Goal: Navigation & Orientation: Find specific page/section

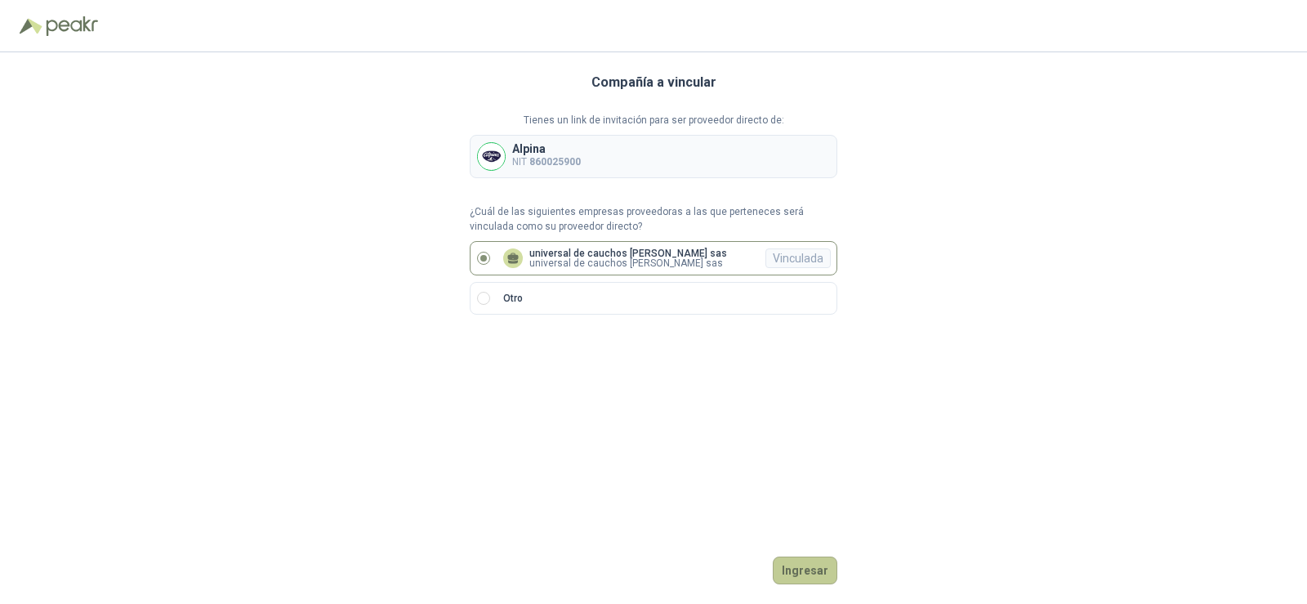
click at [793, 565] on button "Ingresar" at bounding box center [805, 570] width 65 height 28
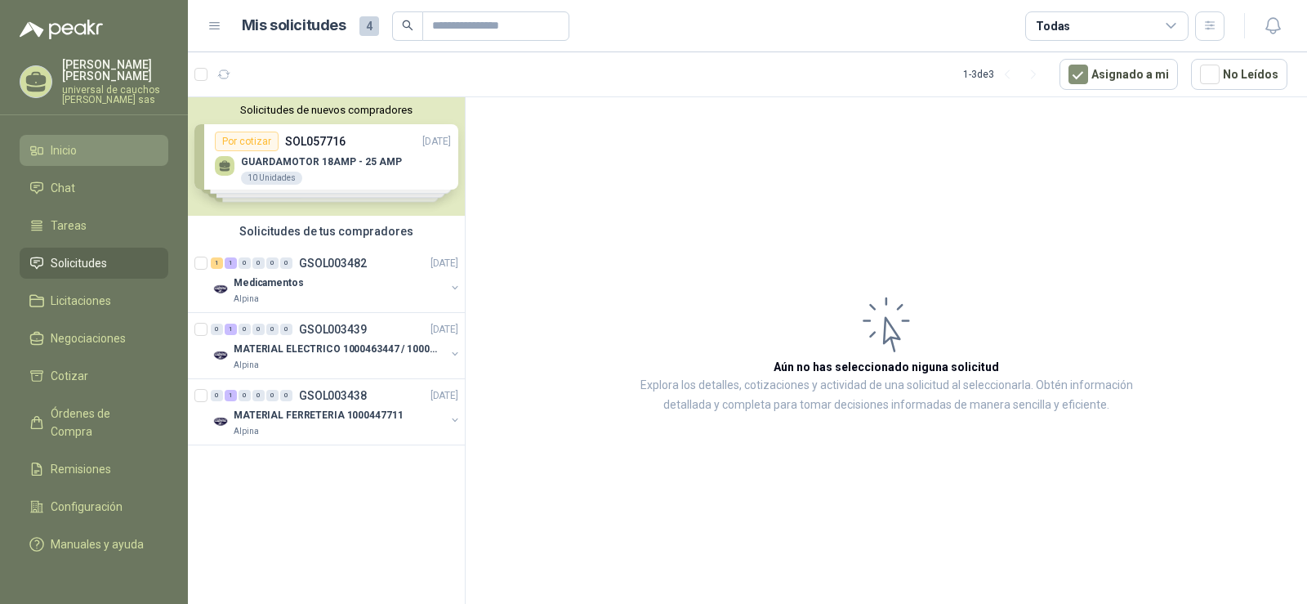
click at [78, 141] on li "Inicio" at bounding box center [93, 150] width 129 height 18
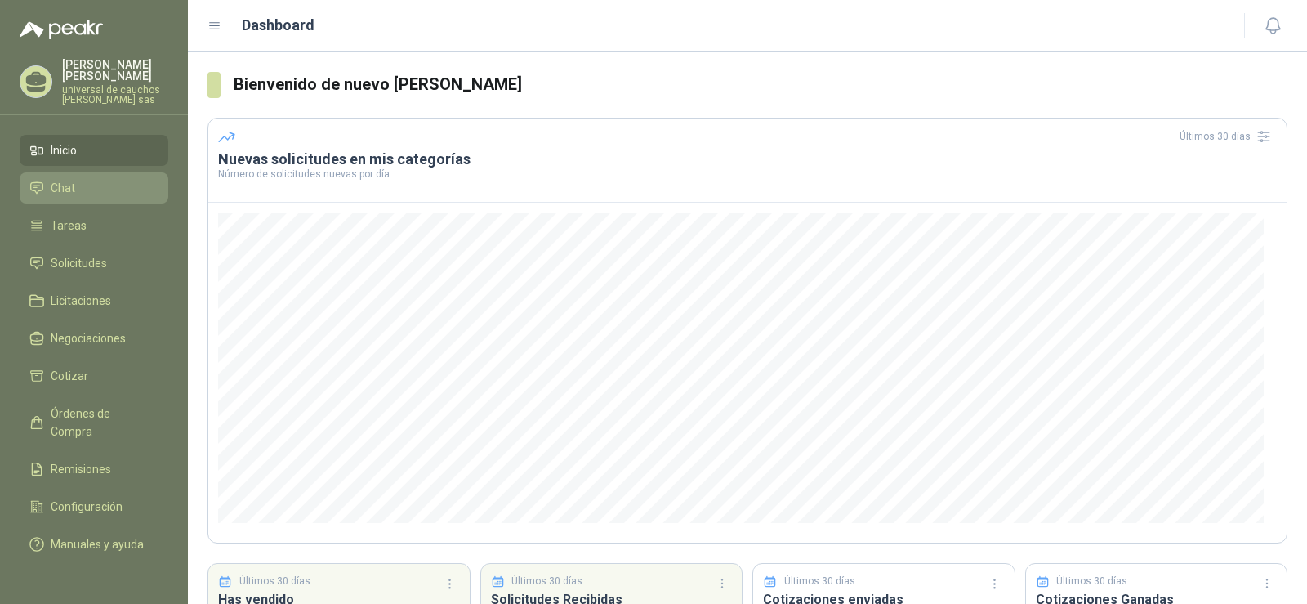
click at [71, 194] on span "Chat" at bounding box center [63, 188] width 25 height 18
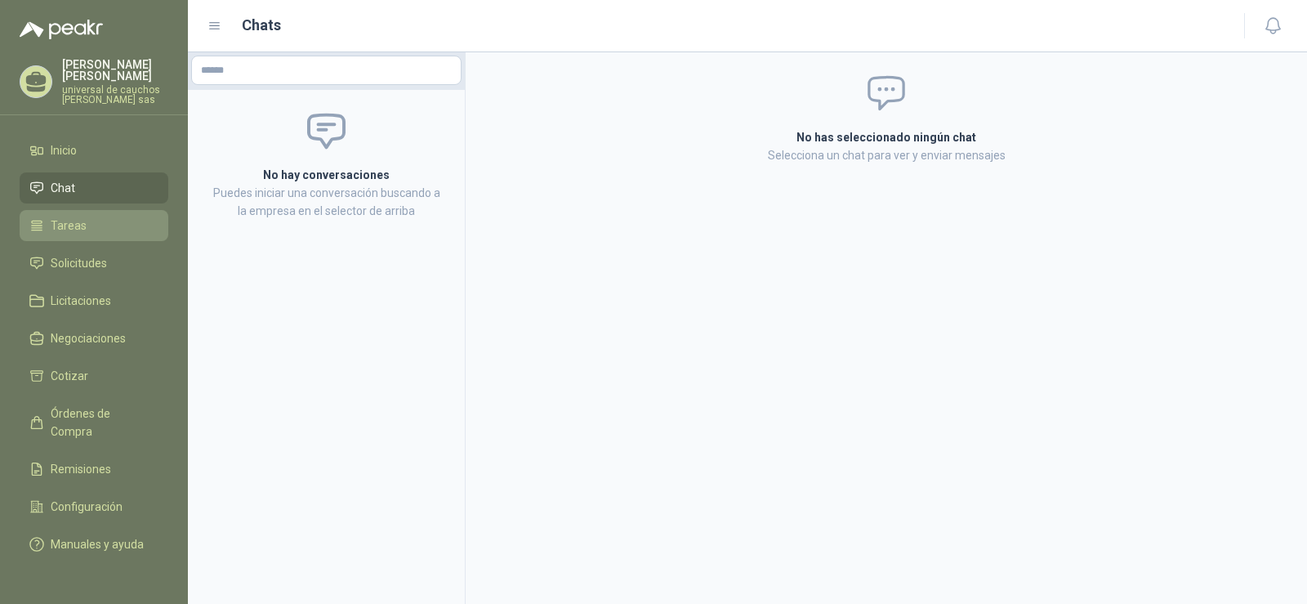
click at [71, 231] on span "Tareas" at bounding box center [69, 226] width 36 height 18
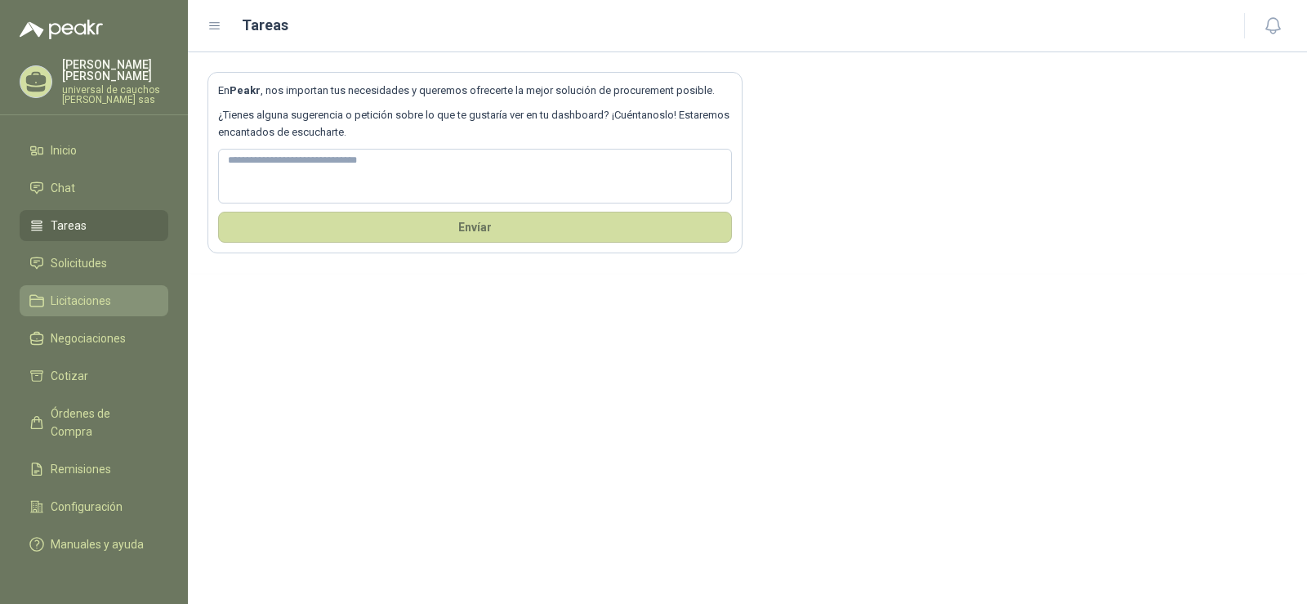
click at [65, 305] on span "Licitaciones" at bounding box center [81, 301] width 60 height 18
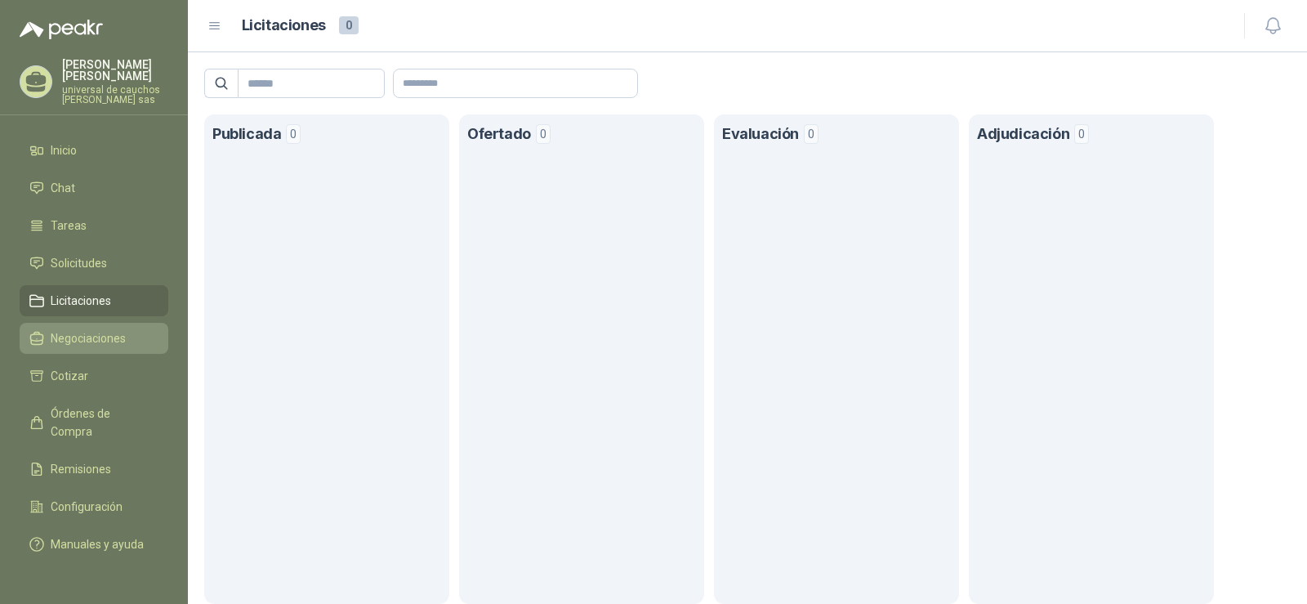
click at [59, 349] on link "Negociaciones" at bounding box center [94, 338] width 149 height 31
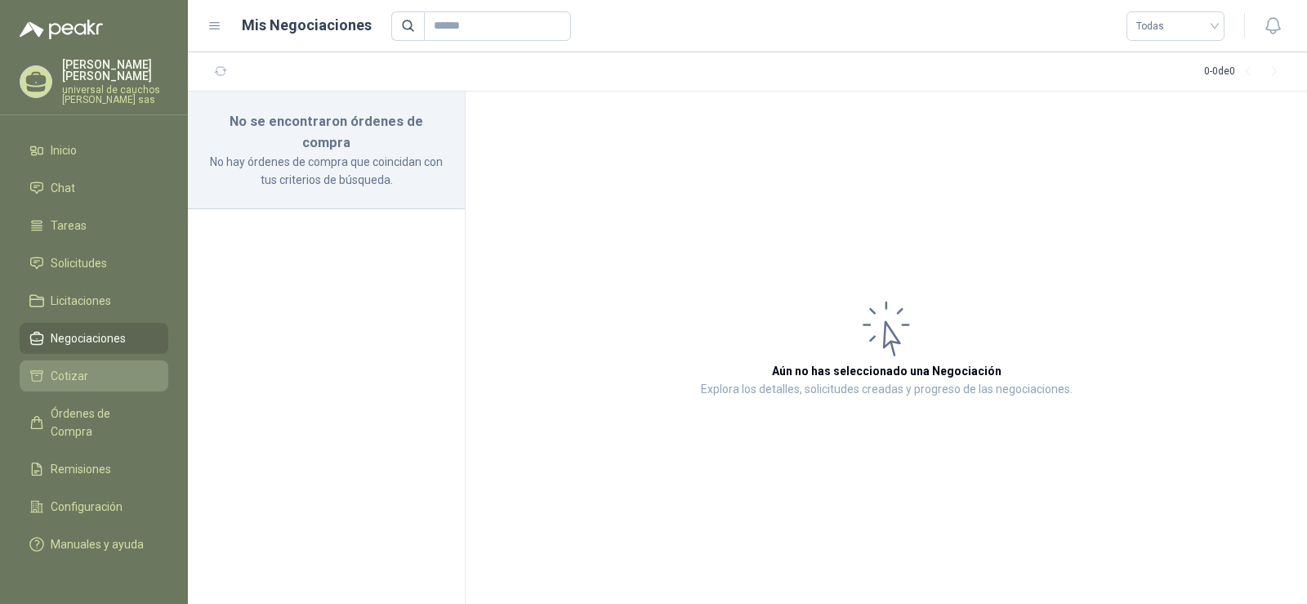
click at [51, 382] on span "Cotizar" at bounding box center [70, 376] width 38 height 18
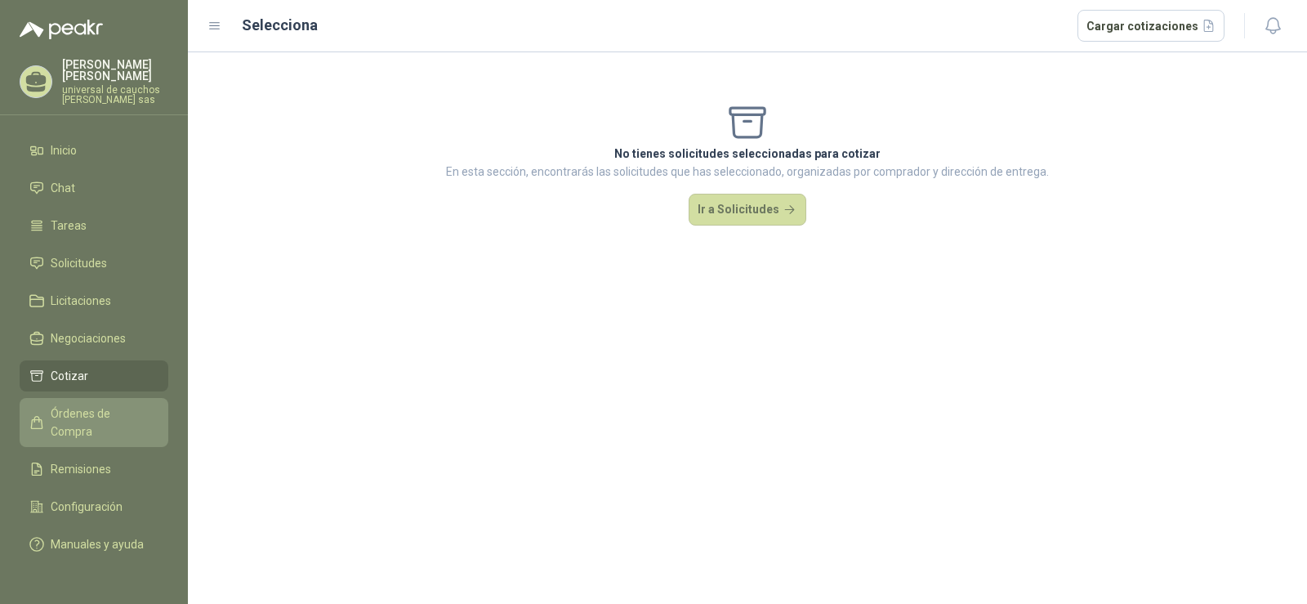
click at [47, 413] on li "Órdenes de Compra" at bounding box center [93, 422] width 129 height 36
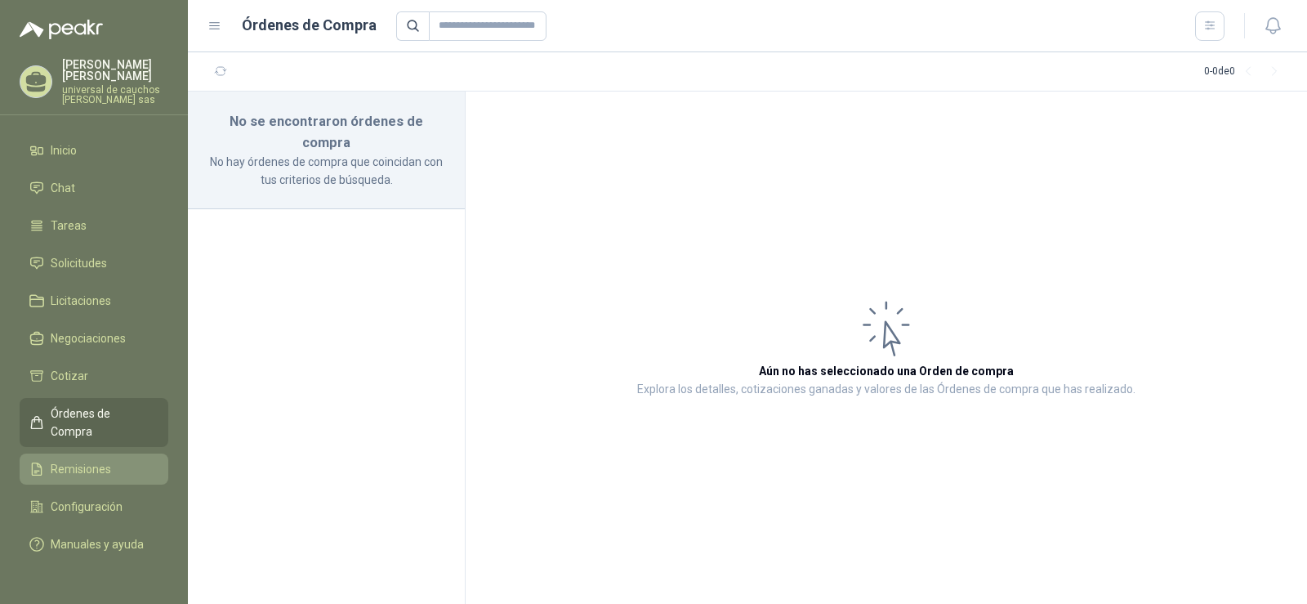
click at [59, 460] on span "Remisiones" at bounding box center [81, 469] width 60 height 18
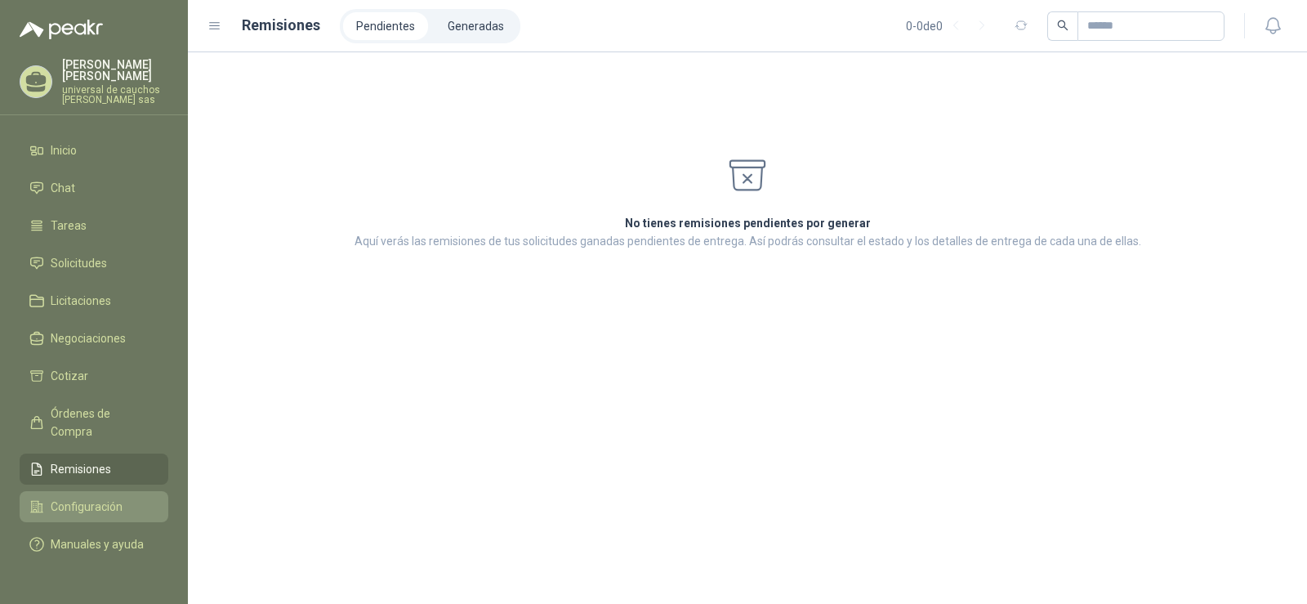
click at [63, 498] on span "Configuración" at bounding box center [87, 507] width 72 height 18
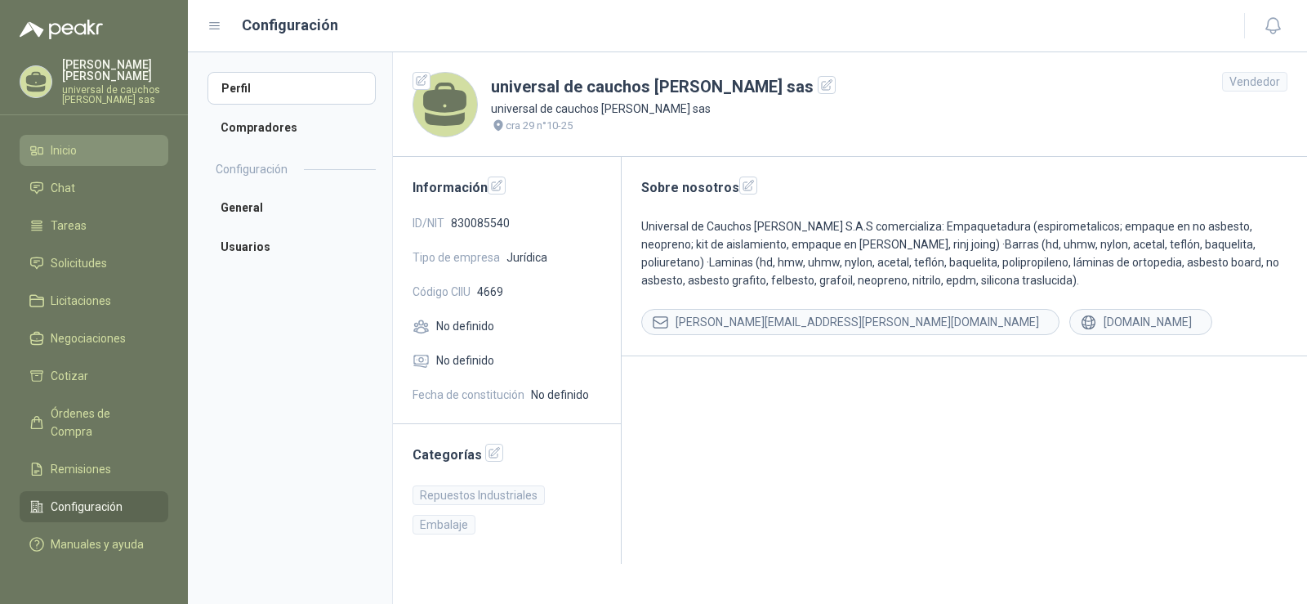
click at [79, 156] on li "Inicio" at bounding box center [93, 150] width 129 height 18
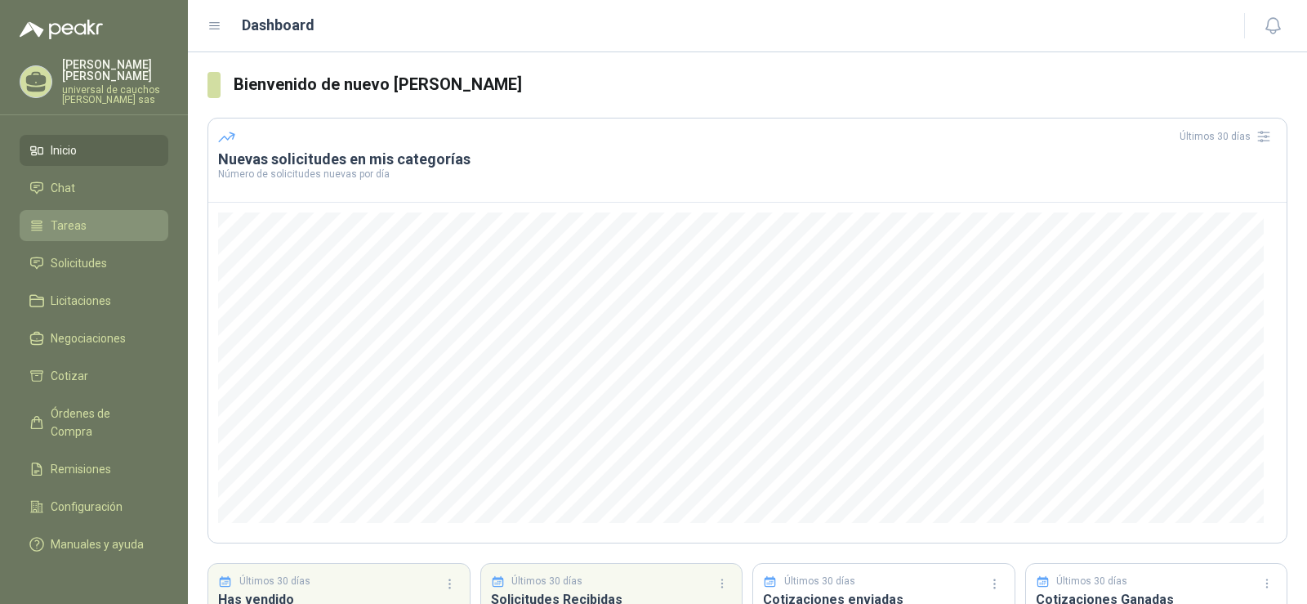
click at [78, 224] on span "Tareas" at bounding box center [69, 226] width 36 height 18
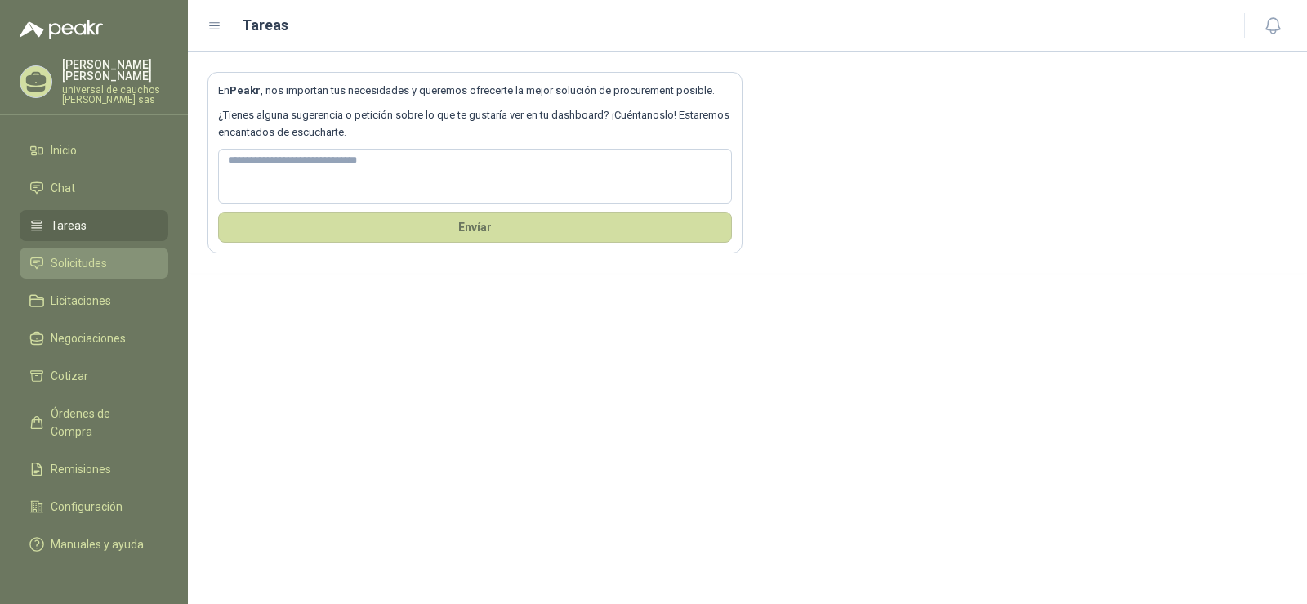
click at [78, 266] on span "Solicitudes" at bounding box center [79, 263] width 56 height 18
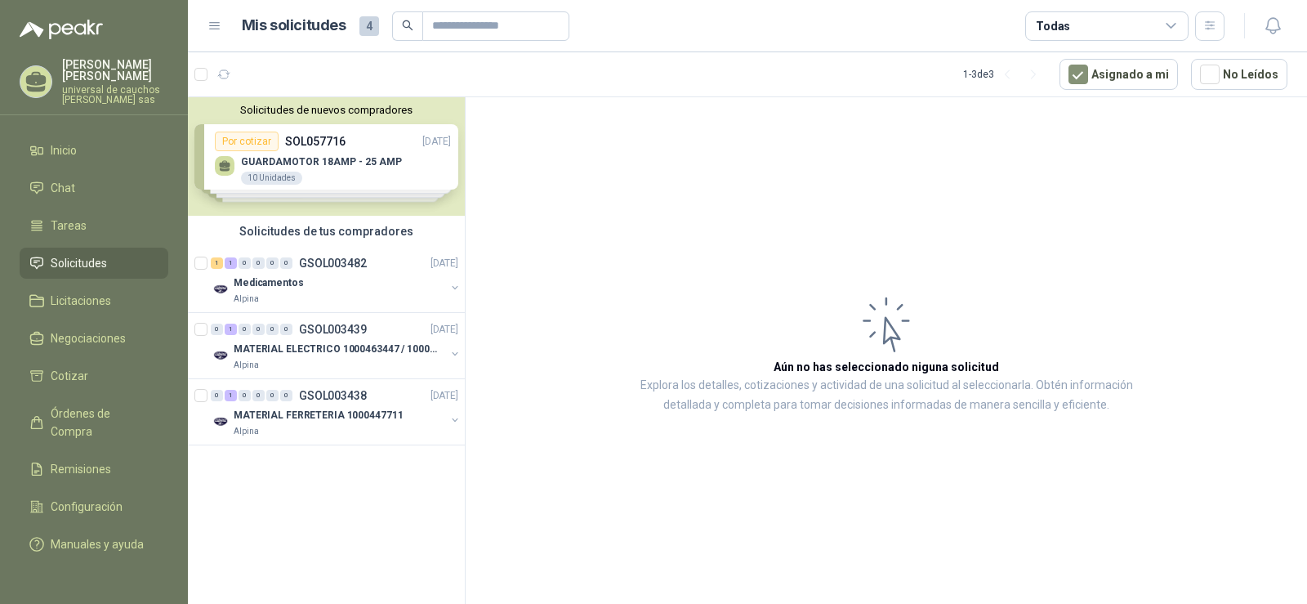
click at [347, 169] on div "Solicitudes de nuevos compradores Por cotizar SOL057716 [DATE] GUARDAMOTOR 18AM…" at bounding box center [326, 156] width 277 height 118
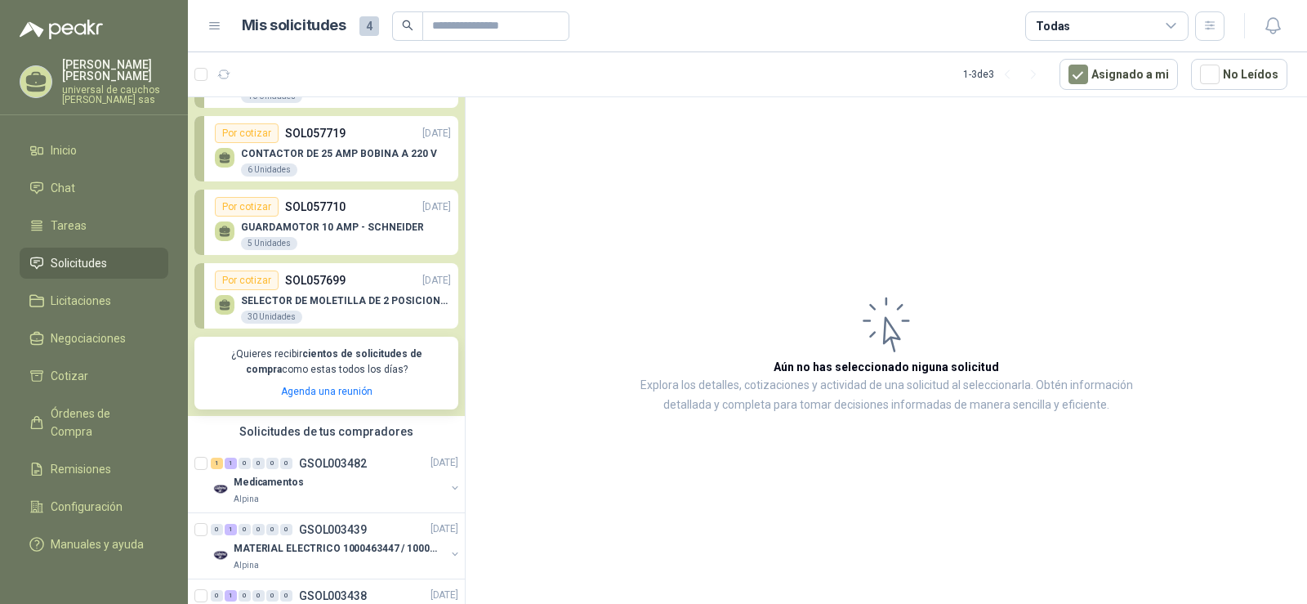
scroll to position [154, 0]
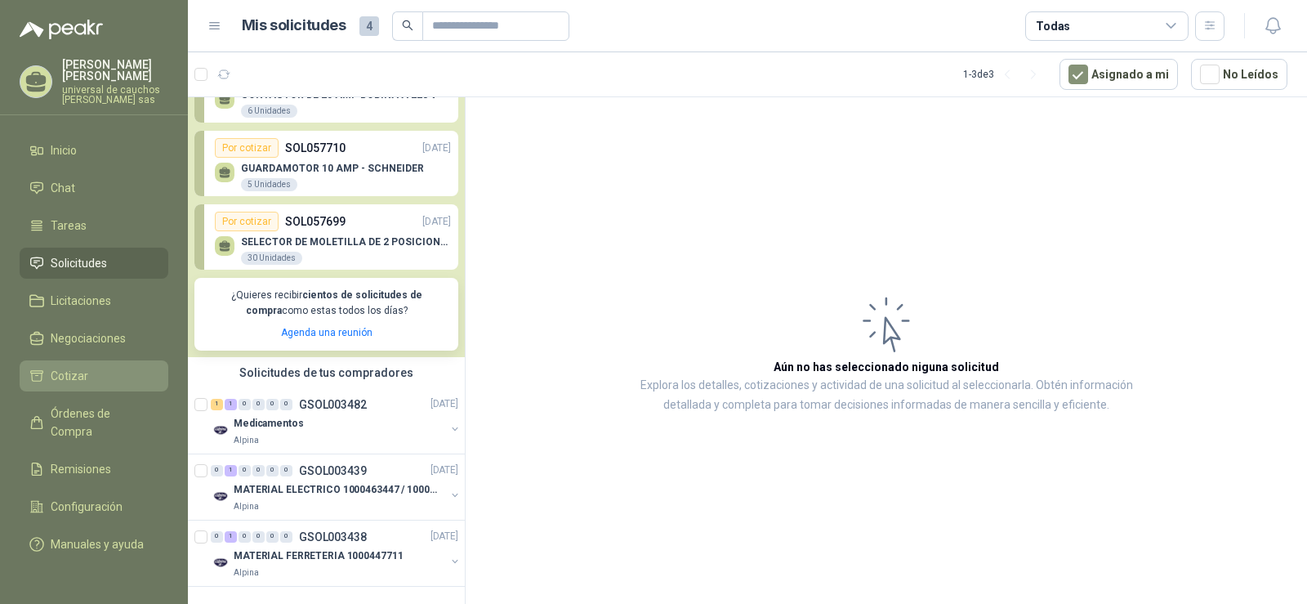
click at [107, 378] on li "Cotizar" at bounding box center [93, 376] width 129 height 18
